Goal: Transaction & Acquisition: Download file/media

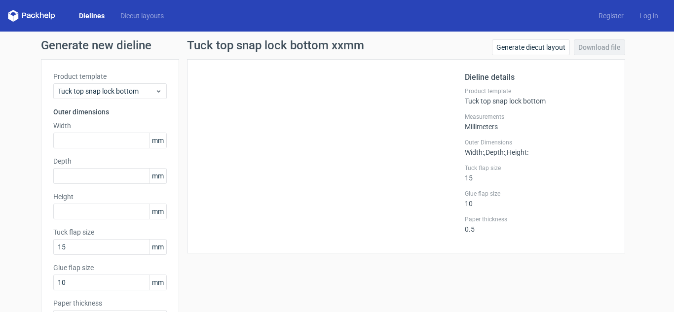
click at [95, 16] on link "Dielines" at bounding box center [91, 16] width 41 height 10
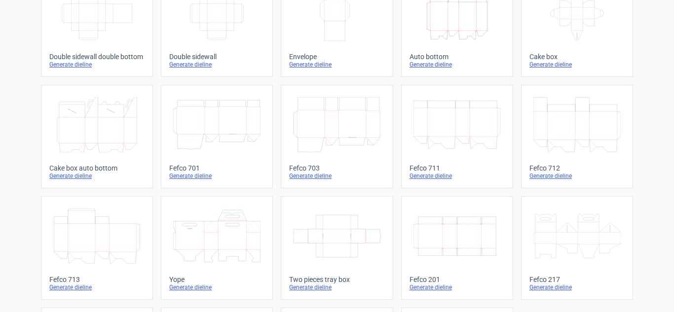
scroll to position [247, 0]
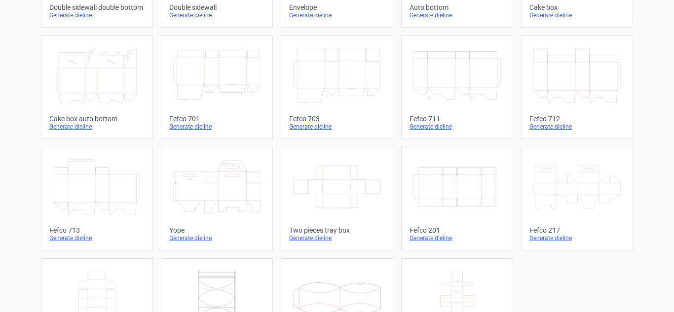
click at [473, 198] on icon "Width Depth Height" at bounding box center [457, 186] width 87 height 55
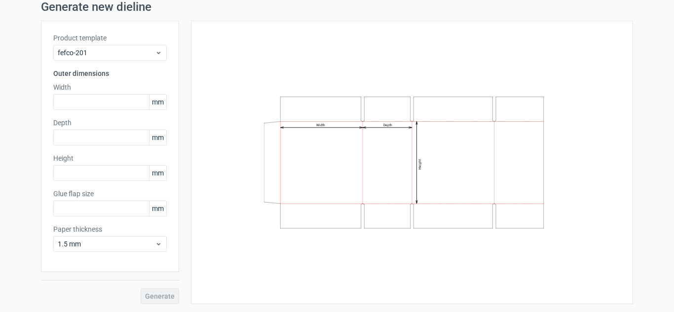
type input "20"
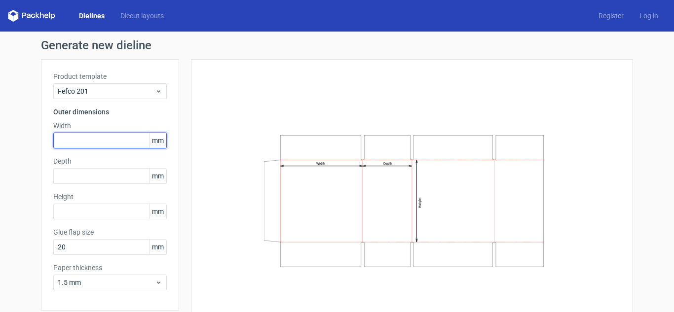
click at [68, 141] on input "text" at bounding box center [110, 141] width 114 height 16
type input "260"
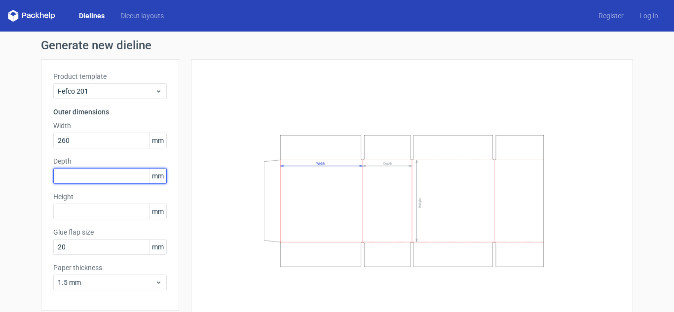
click at [100, 180] on input "text" at bounding box center [110, 176] width 114 height 16
type input "255"
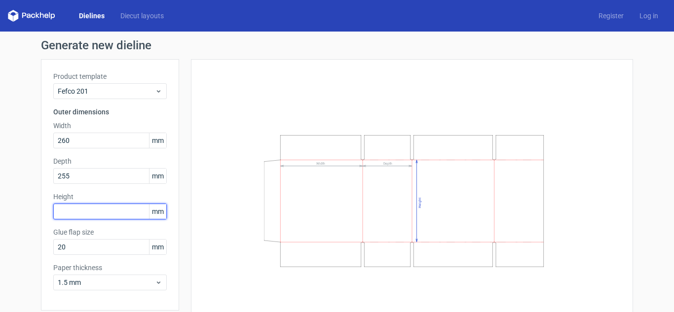
click at [92, 214] on input "text" at bounding box center [110, 212] width 114 height 16
drag, startPoint x: 61, startPoint y: 211, endPoint x: 35, endPoint y: 210, distance: 25.7
click at [35, 210] on div "Generate new dieline Product template Fefco 201 Outer dimensions Width 260 mm D…" at bounding box center [337, 191] width 674 height 319
type input "155"
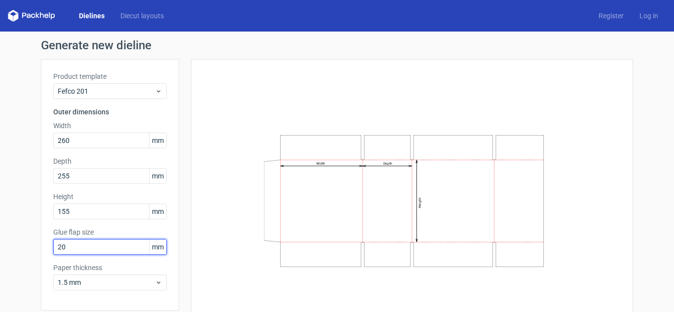
click at [79, 253] on input "20" at bounding box center [110, 247] width 114 height 16
click at [79, 249] on input "20" at bounding box center [110, 247] width 114 height 16
click at [84, 246] on input "20" at bounding box center [110, 247] width 114 height 16
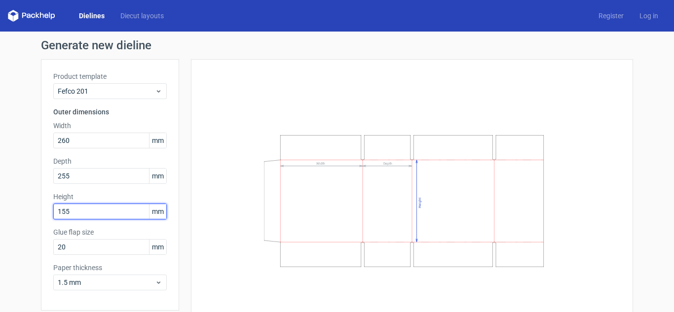
click at [85, 208] on input "155" at bounding box center [110, 212] width 114 height 16
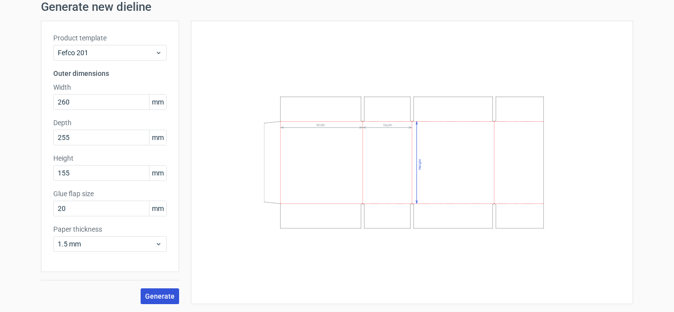
click at [165, 301] on button "Generate" at bounding box center [160, 297] width 38 height 16
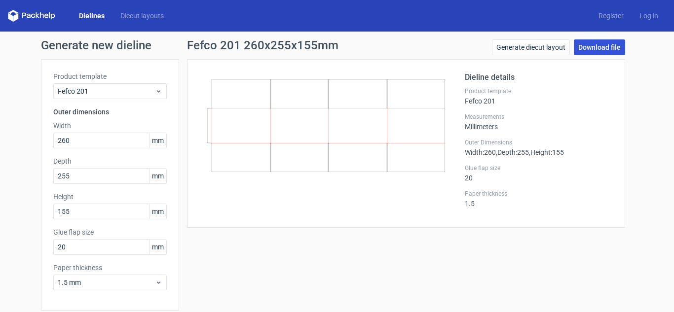
click at [594, 50] on link "Download file" at bounding box center [599, 47] width 51 height 16
